Goal: Information Seeking & Learning: Find specific page/section

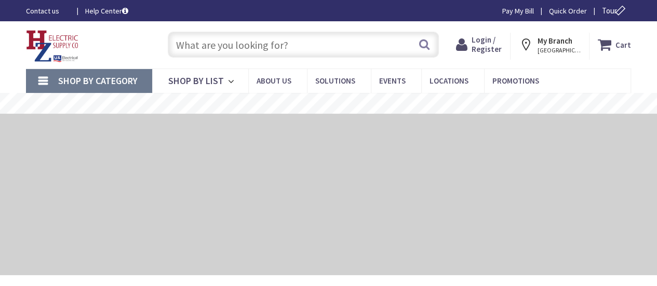
click at [231, 43] on input "text" at bounding box center [303, 45] width 271 height 26
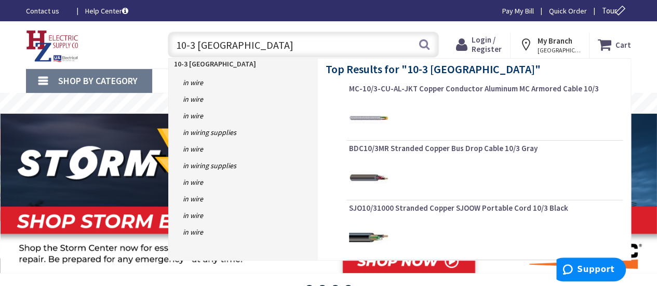
type input "10-3 romex"
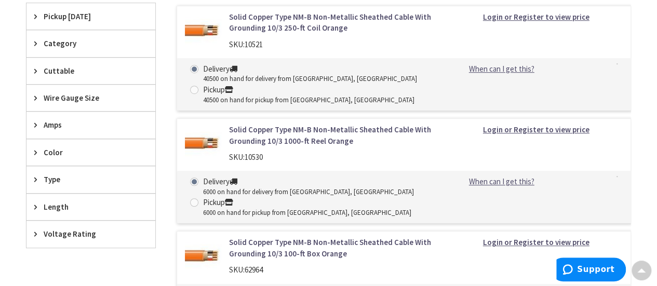
scroll to position [312, 0]
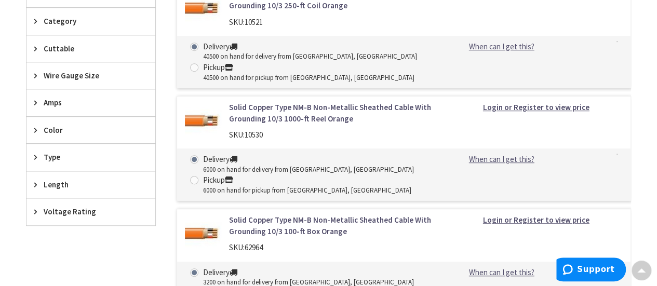
click at [522, 105] on strong "Login or Register to view price" at bounding box center [536, 107] width 106 height 10
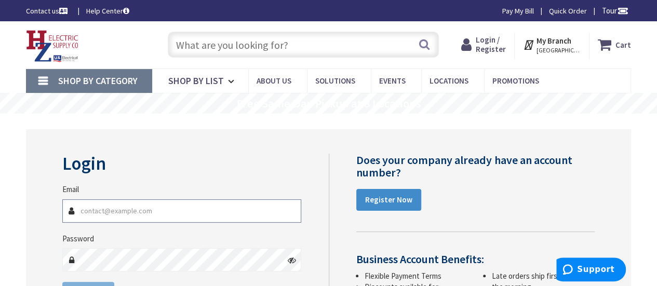
type input "[EMAIL_ADDRESS][DOMAIN_NAME]"
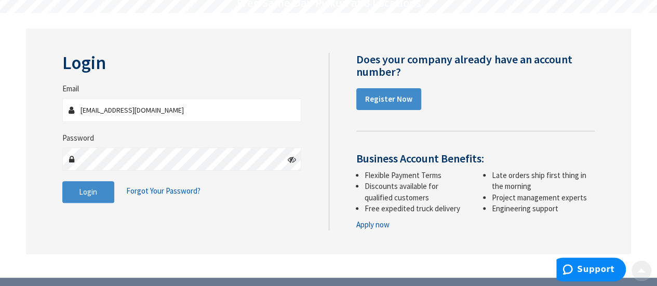
scroll to position [104, 0]
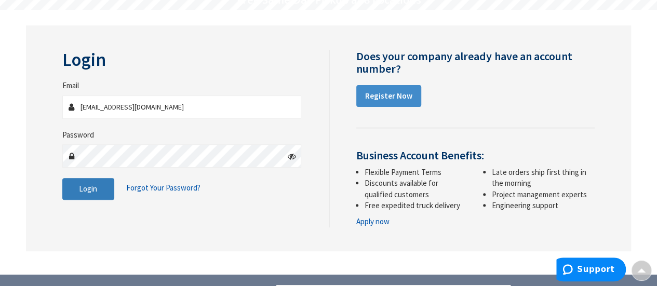
click at [74, 182] on button "Login" at bounding box center [88, 189] width 52 height 22
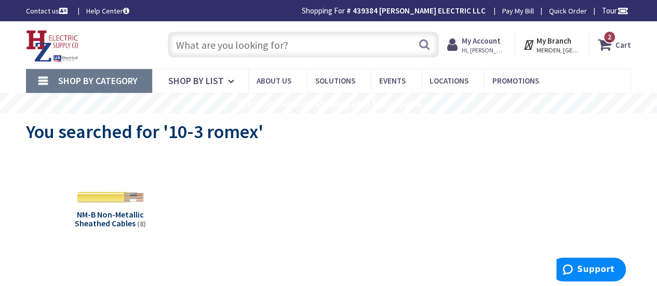
click at [312, 33] on input "text" at bounding box center [303, 45] width 271 height 26
click at [309, 45] on input "text" at bounding box center [303, 45] width 271 height 26
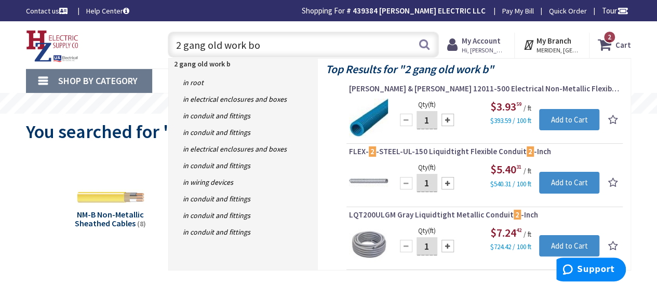
type input "2 gang old work box"
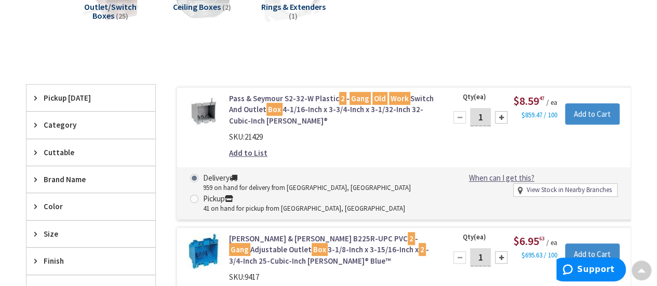
scroll to position [260, 0]
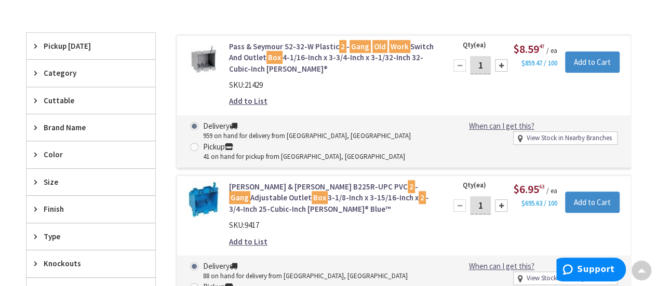
click at [256, 46] on link "Pass & Seymour S2-32-W Plastic 2 - Gang Old Work Switch And Outlet Box 4-1/16-I…" at bounding box center [331, 57] width 205 height 33
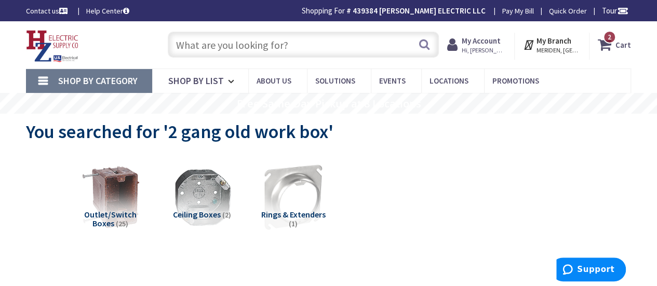
click at [299, 48] on input "text" at bounding box center [303, 45] width 271 height 26
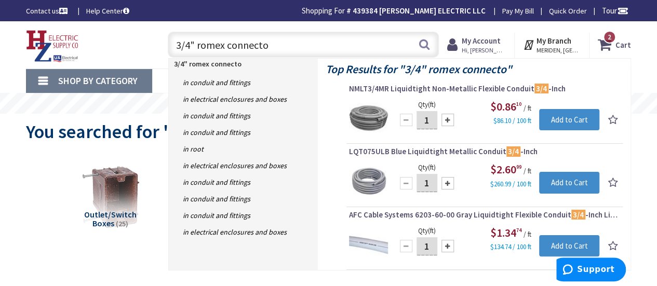
type input "3/4" romex connector"
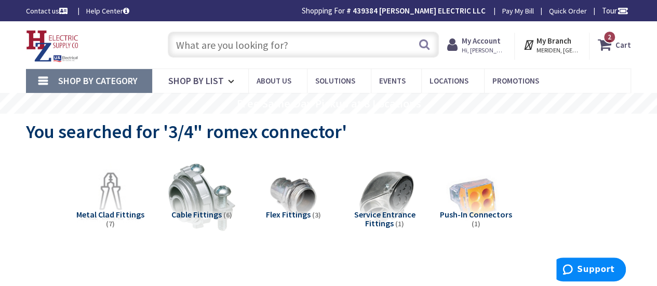
click at [267, 43] on input "text" at bounding box center [303, 45] width 271 height 26
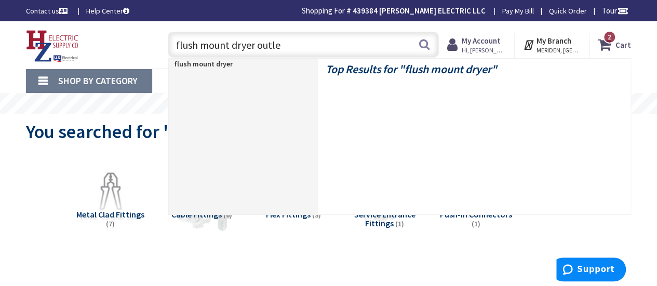
type input "flush mount dryer outlet"
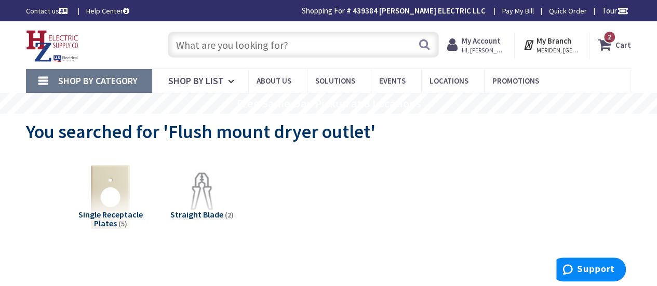
click at [250, 39] on input "text" at bounding box center [303, 45] width 271 height 26
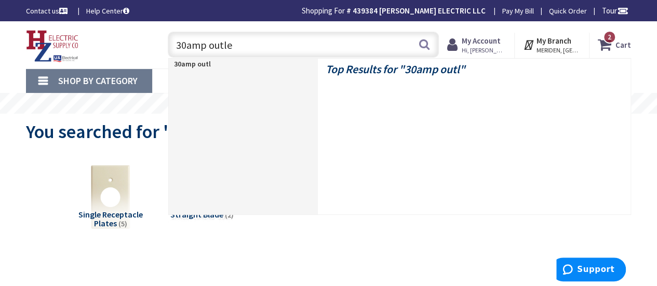
type input "30amp outlet"
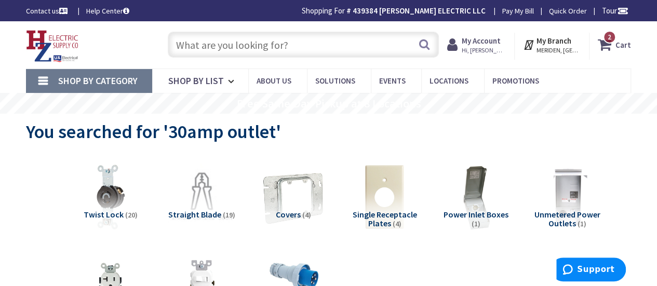
click at [225, 43] on input "text" at bounding box center [303, 45] width 271 height 26
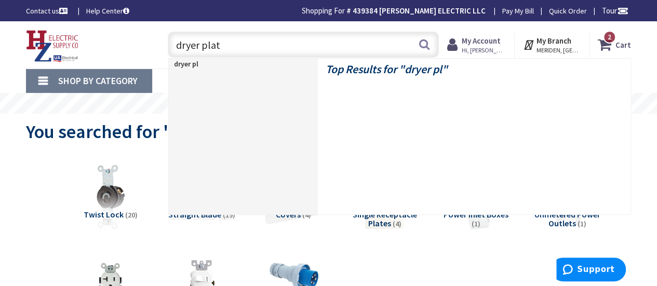
type input "dryer plate"
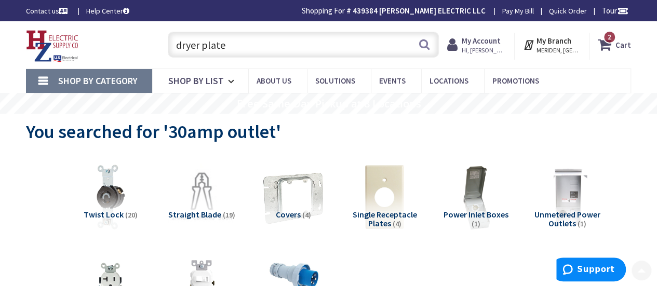
scroll to position [101, 0]
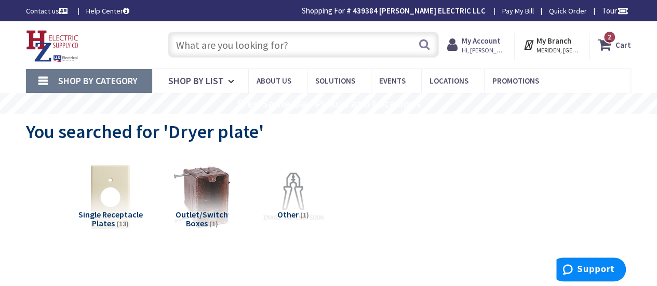
click at [272, 36] on input "text" at bounding box center [303, 45] width 271 height 26
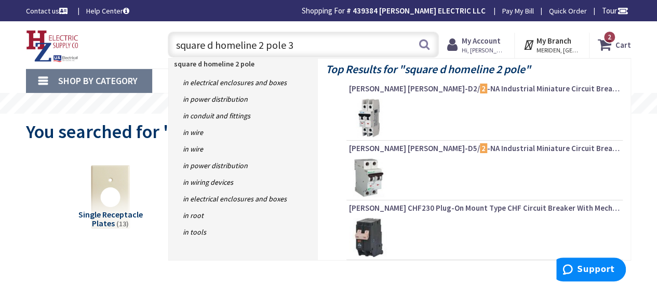
type input "square d homeline 2 pole 30"
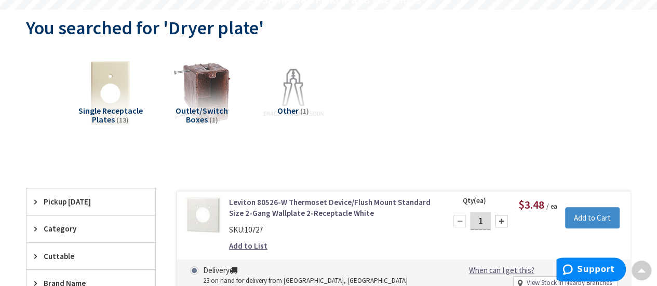
scroll to position [151, 0]
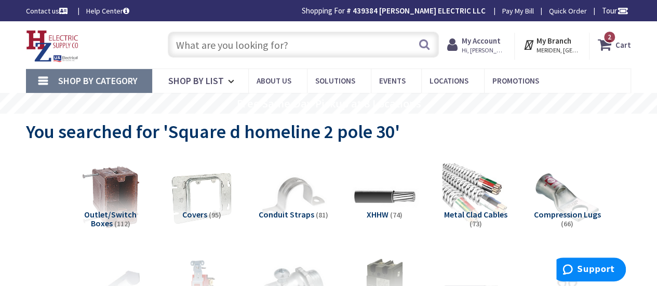
click at [216, 43] on input "text" at bounding box center [303, 45] width 271 height 26
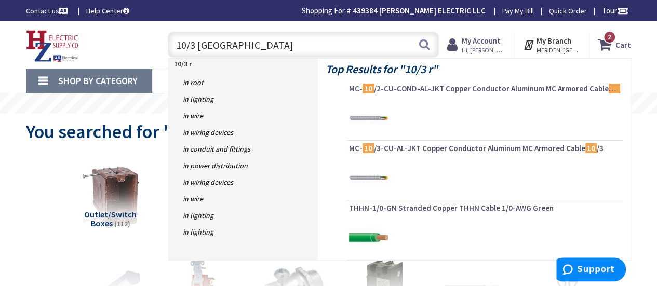
type input "10/3 romex"
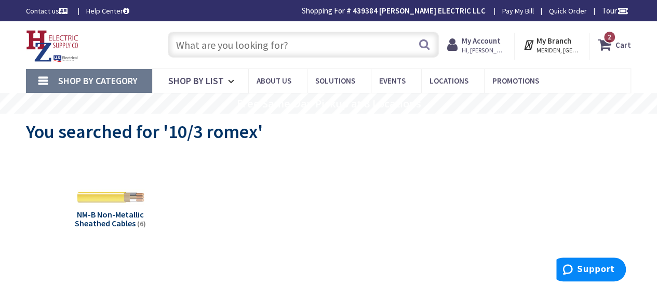
click at [268, 52] on input "text" at bounding box center [303, 45] width 271 height 26
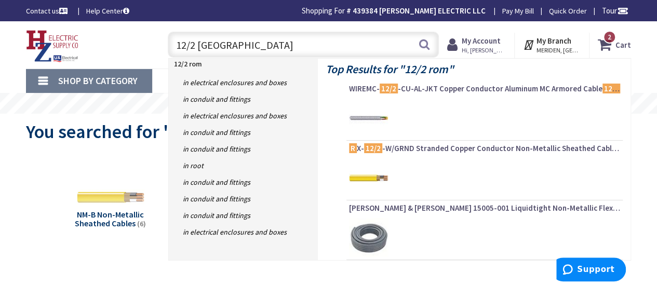
type input "12/2 romex"
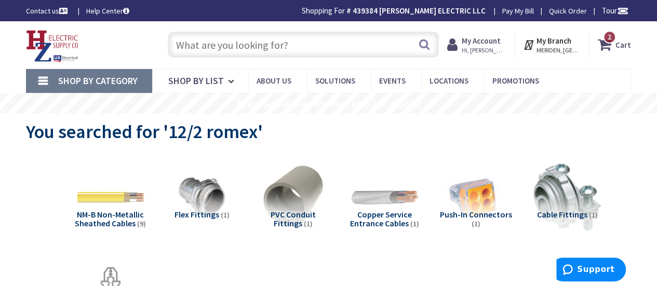
click at [262, 47] on input "text" at bounding box center [303, 45] width 271 height 26
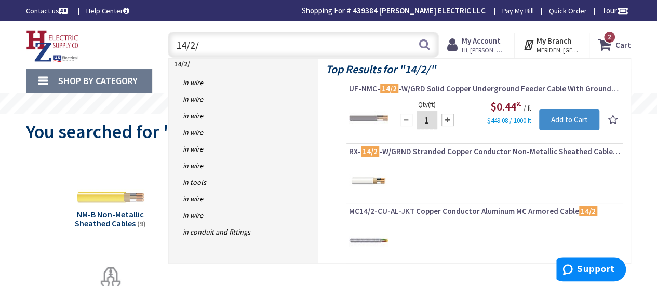
type input "14/2/2"
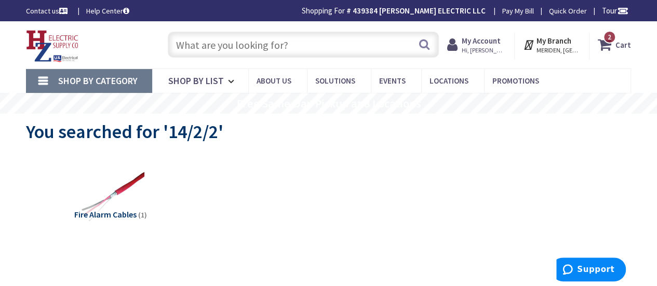
click at [281, 40] on input "text" at bounding box center [303, 45] width 271 height 26
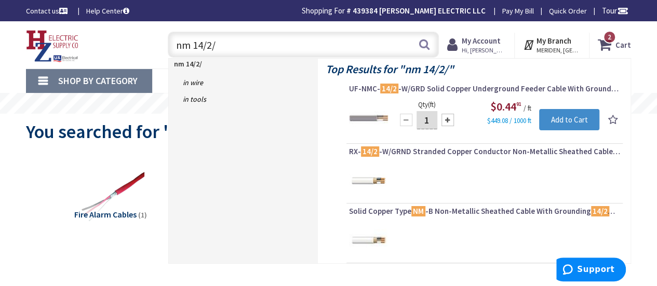
type input "nm 14/2/2"
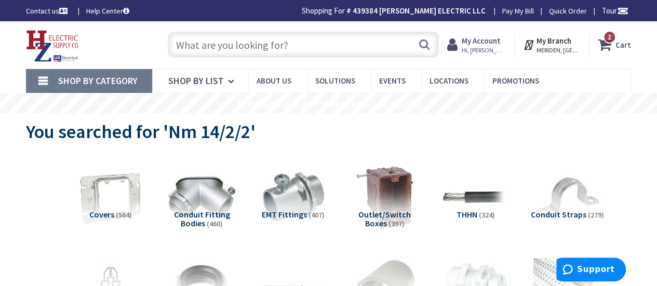
click at [248, 49] on input "text" at bounding box center [303, 45] width 271 height 26
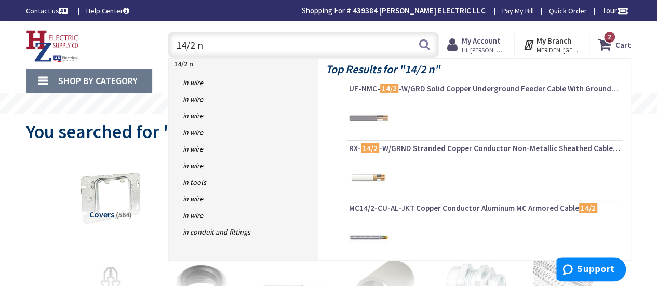
type input "14/2 nm"
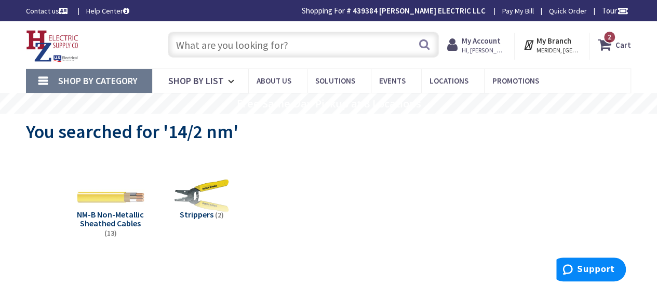
click at [209, 39] on input "text" at bounding box center [303, 45] width 271 height 26
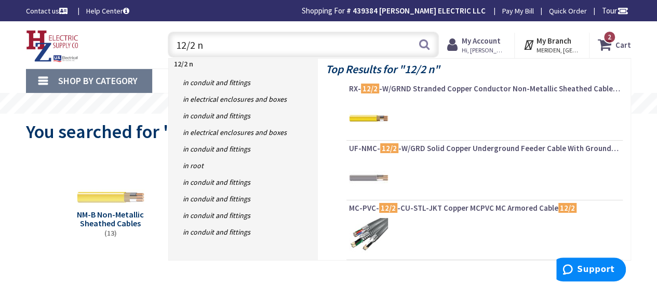
type input "12/2 nm"
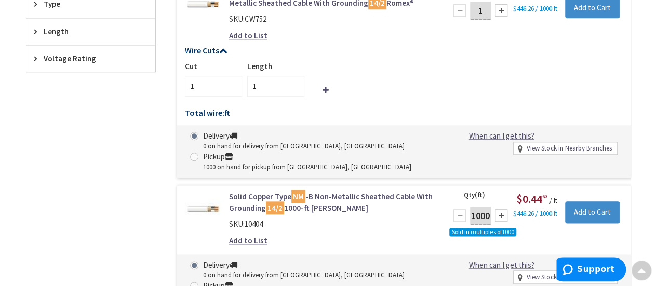
scroll to position [523, 0]
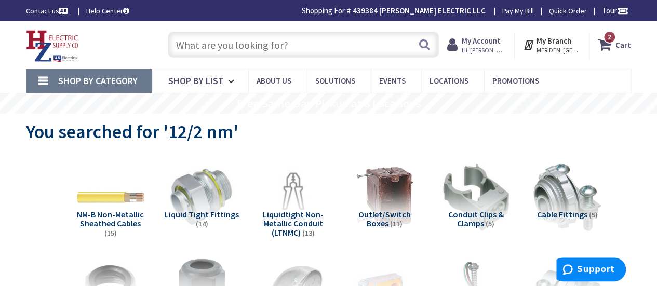
click at [216, 51] on input "text" at bounding box center [303, 45] width 271 height 26
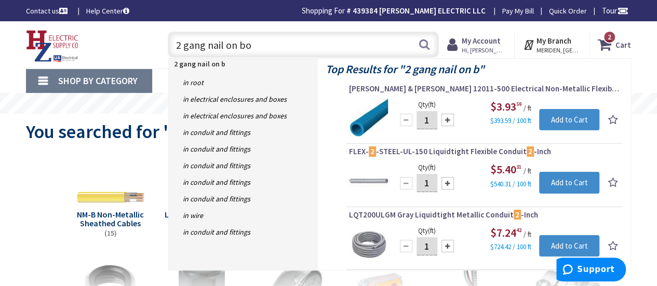
type input "2 gang nail on box"
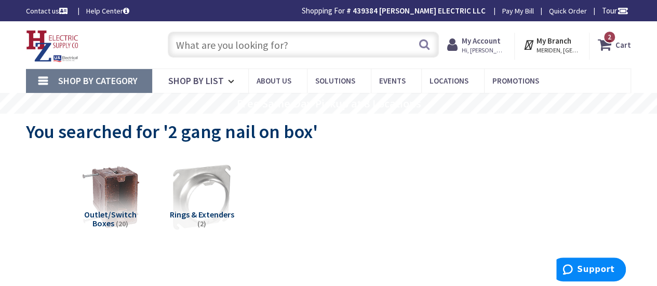
click at [262, 40] on input "text" at bounding box center [303, 45] width 271 height 26
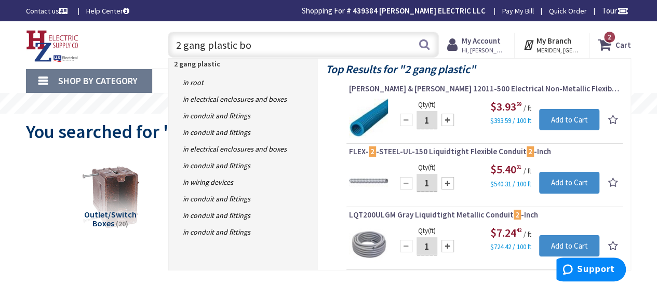
type input "2 gang plastic box"
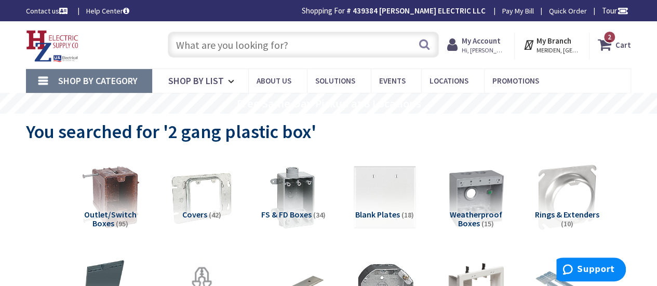
click at [287, 47] on input "text" at bounding box center [303, 45] width 271 height 26
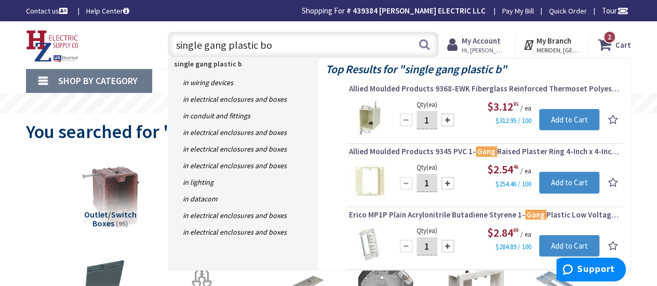
type input "single gang plastic box"
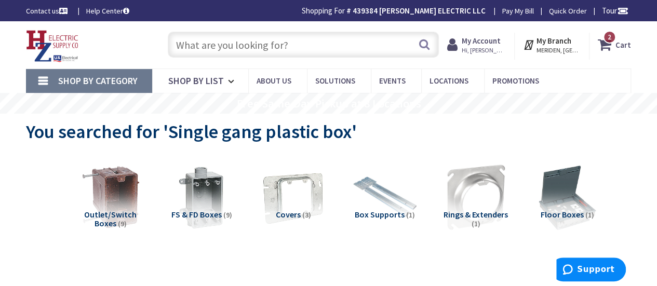
click at [256, 44] on input "text" at bounding box center [303, 45] width 271 height 26
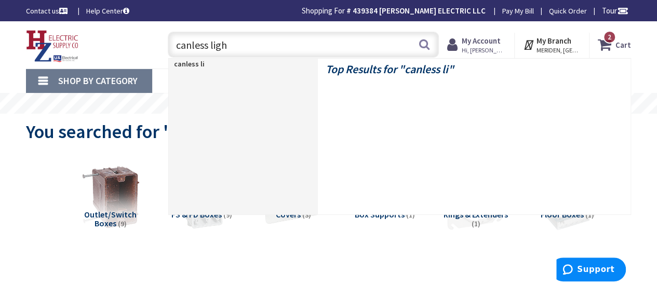
type input "canless light"
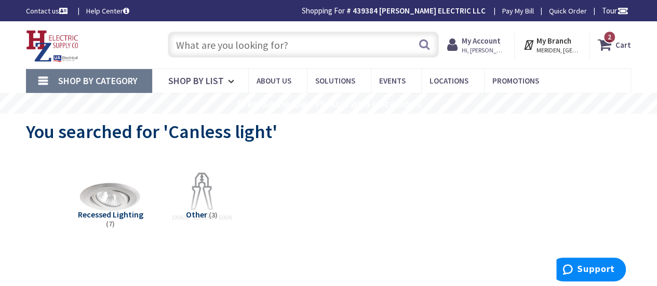
click at [219, 38] on input "text" at bounding box center [303, 45] width 271 height 26
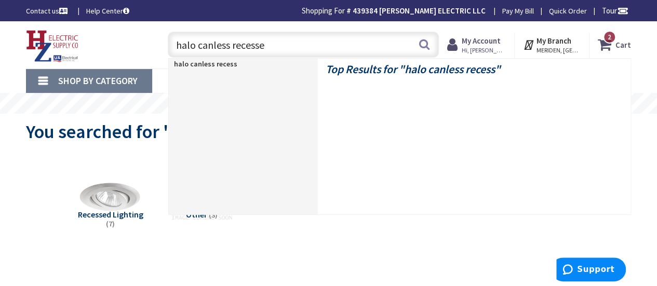
type input "halo canless recessed"
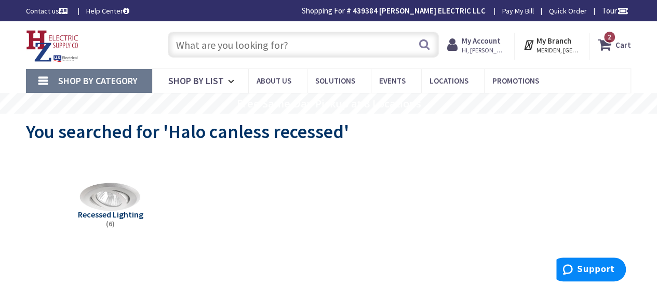
click at [239, 35] on input "text" at bounding box center [303, 45] width 271 height 26
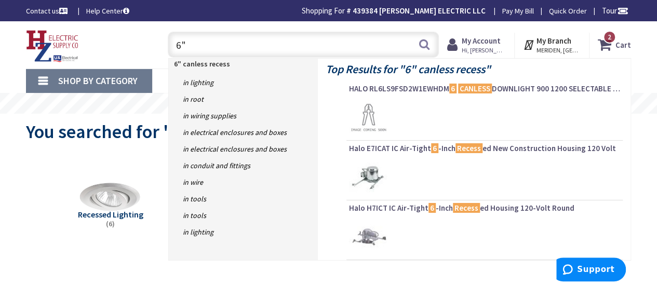
type input "6"
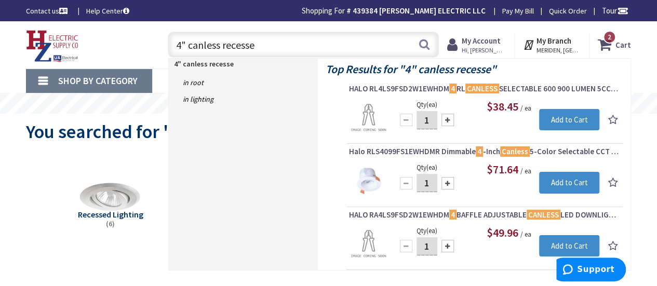
type input "4" canless recessed"
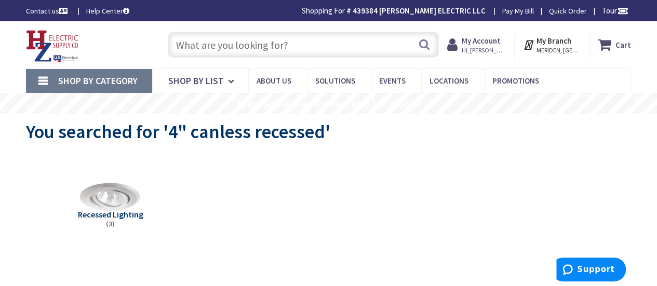
click at [233, 43] on input "text" at bounding box center [303, 45] width 271 height 26
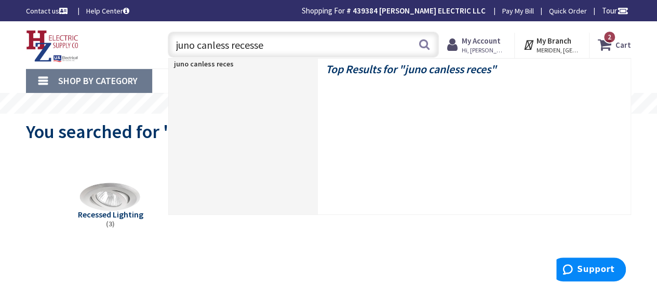
type input "juno canless recessed"
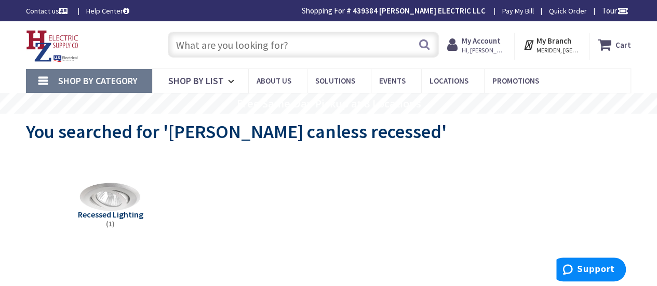
click at [245, 40] on input "text" at bounding box center [303, 45] width 271 height 26
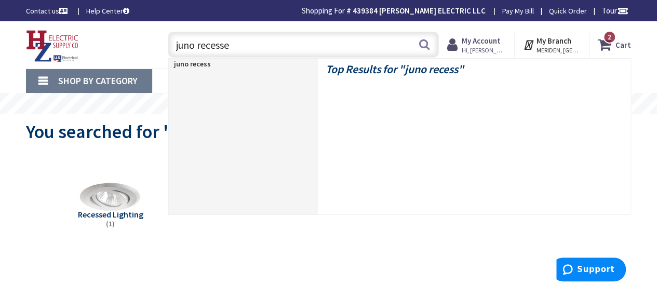
type input "juno recessed"
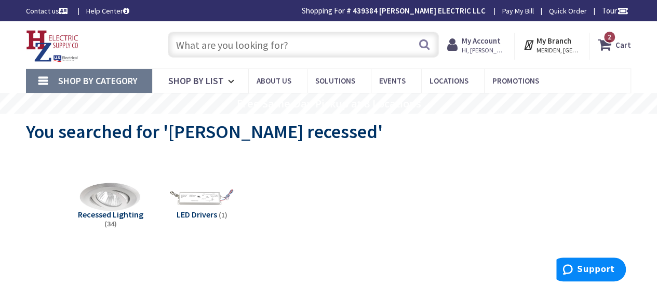
click at [235, 45] on input "text" at bounding box center [303, 45] width 271 height 26
click at [238, 48] on input "text" at bounding box center [303, 45] width 271 height 26
drag, startPoint x: 222, startPoint y: 43, endPoint x: 170, endPoint y: 5, distance: 64.0
click at [187, 52] on input "text" at bounding box center [303, 45] width 271 height 26
paste input "Contractor Select WF4 4 in. Selectable CCT Ultra Slim Canless Integrated LED Wh…"
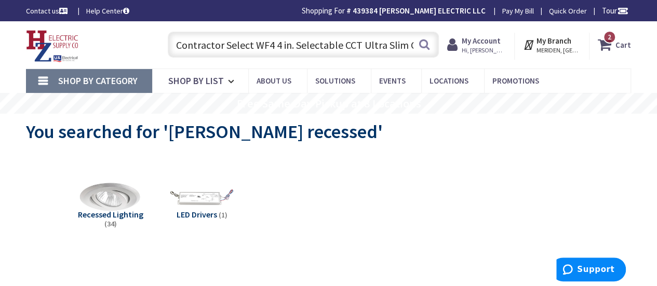
scroll to position [0, 206]
type input "Contractor Select WF4 4 in. Selectable CCT Ultra Slim Canless Integrated LED Wh…"
click at [424, 45] on button "Search" at bounding box center [425, 44] width 14 height 23
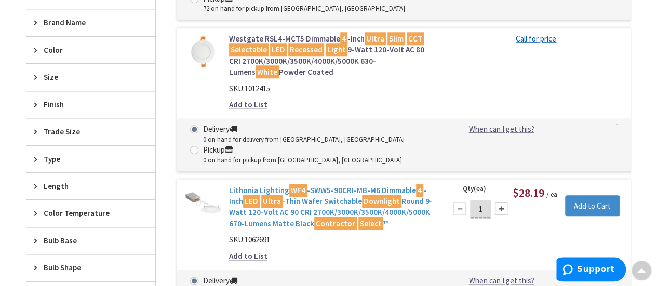
scroll to position [313, 0]
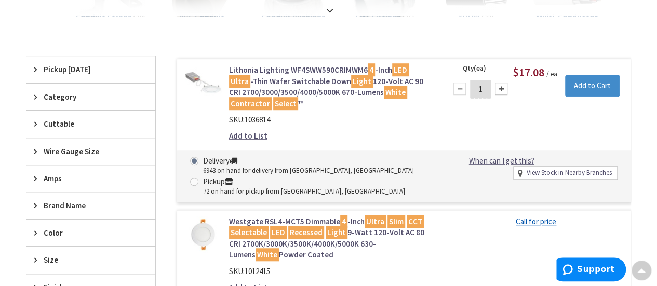
click at [261, 50] on div "Clear all" at bounding box center [328, 46] width 605 height 19
